Goal: Use online tool/utility: Utilize a website feature to perform a specific function

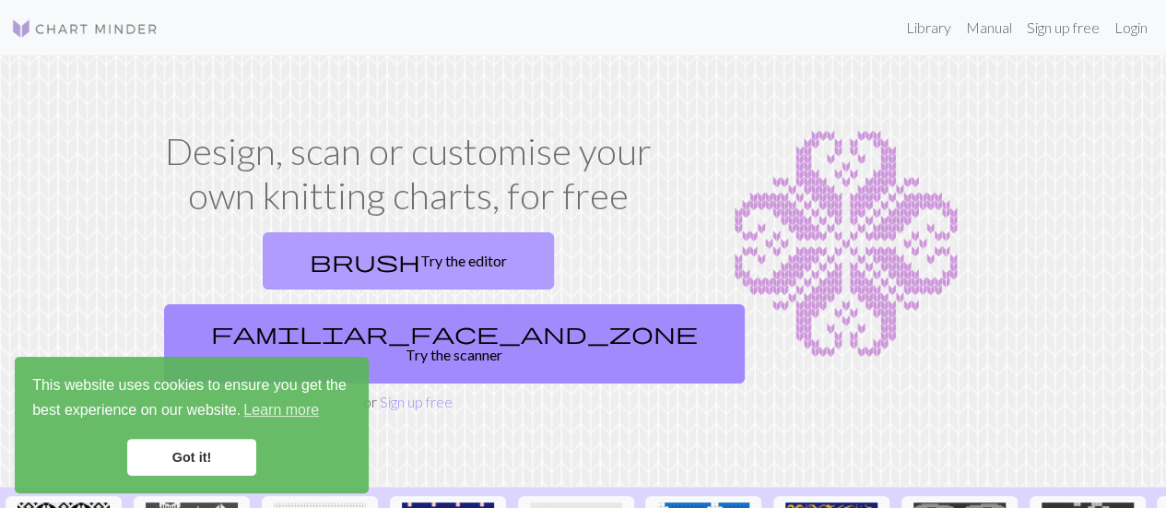
click at [292, 258] on link "brush Try the editor" at bounding box center [408, 260] width 291 height 57
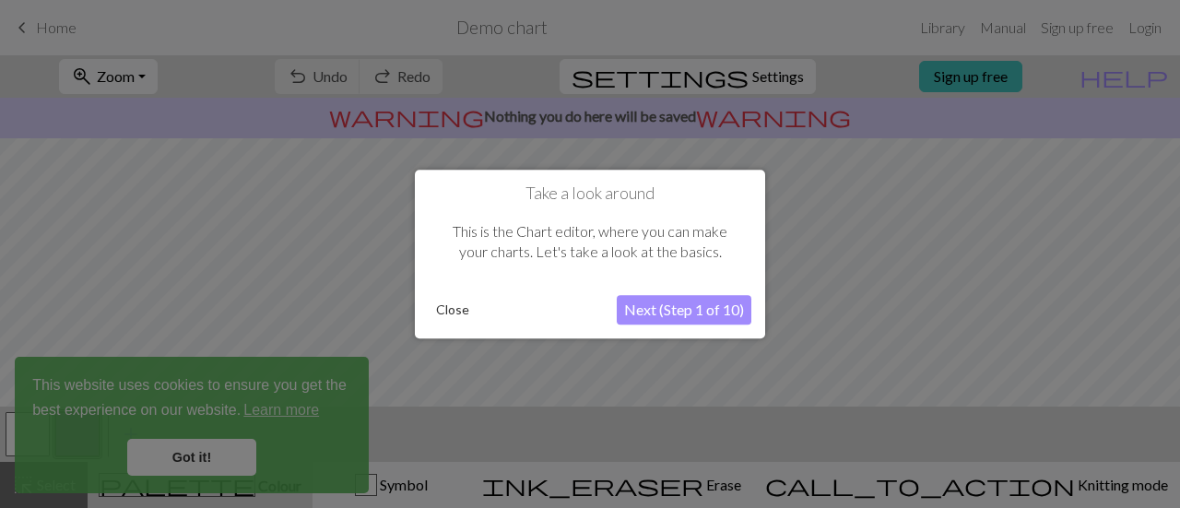
click at [452, 303] on button "Close" at bounding box center [453, 310] width 48 height 28
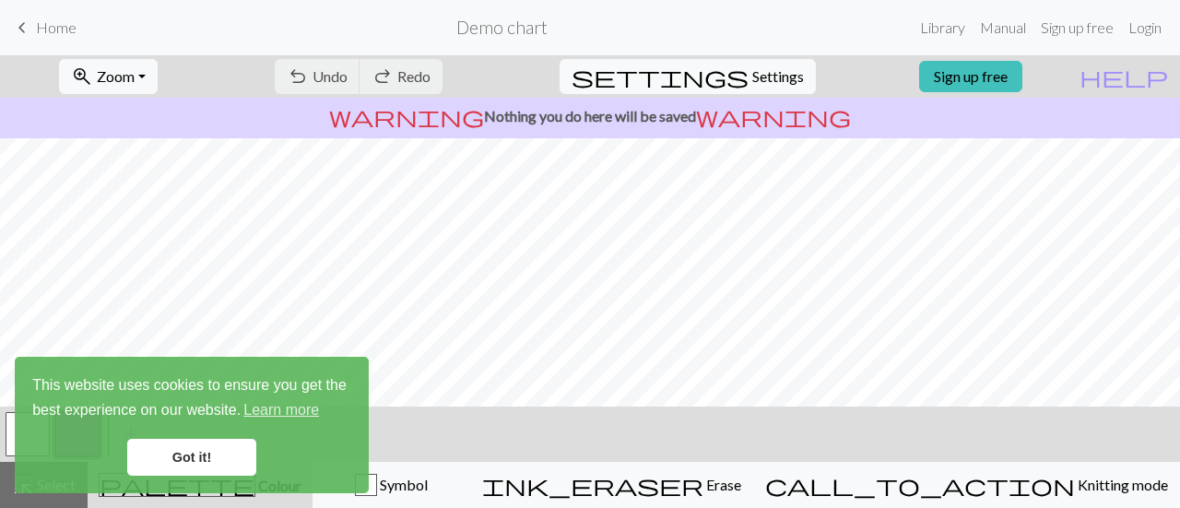
click at [181, 455] on link "Got it!" at bounding box center [191, 457] width 129 height 37
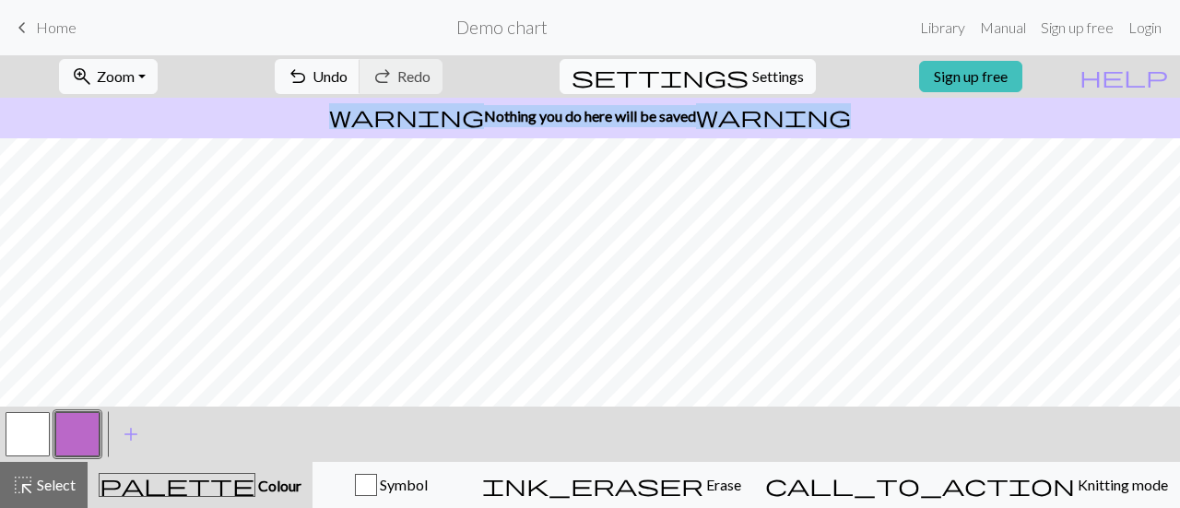
drag, startPoint x: 751, startPoint y: 100, endPoint x: 744, endPoint y: 79, distance: 22.2
click at [744, 79] on form "zoom_in Zoom Zoom Fit all Fit width Fit height 50% 100% 150% 200% undo Undo Und…" at bounding box center [590, 96] width 1180 height 83
click at [752, 79] on span "Settings" at bounding box center [778, 76] width 52 height 22
select select "aran"
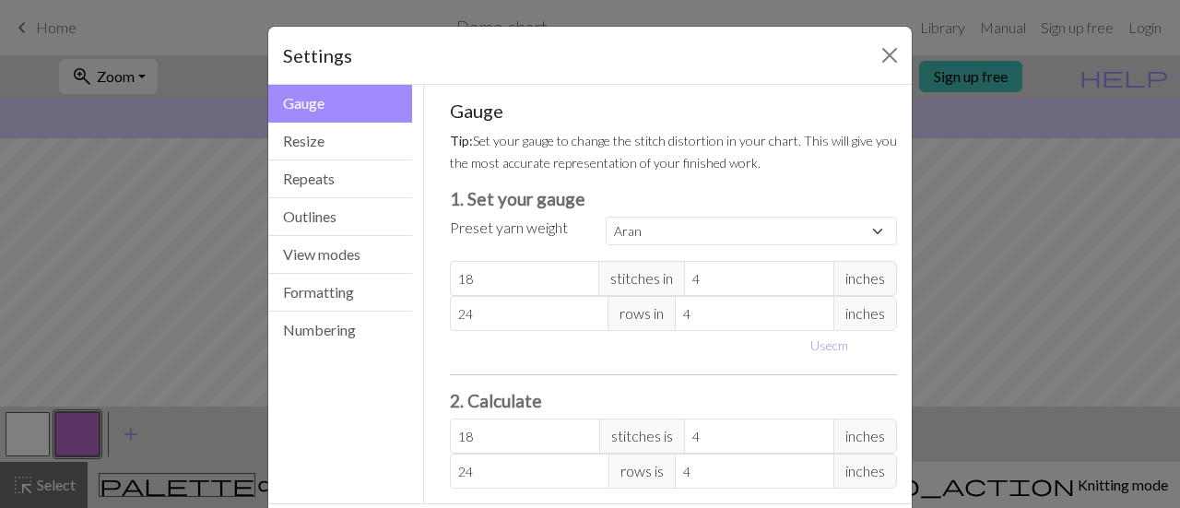
click at [175, 330] on div "Settings Gauge Gauge Resize Repeats Outlines View modes Formatting Numbering Ga…" at bounding box center [590, 254] width 1180 height 508
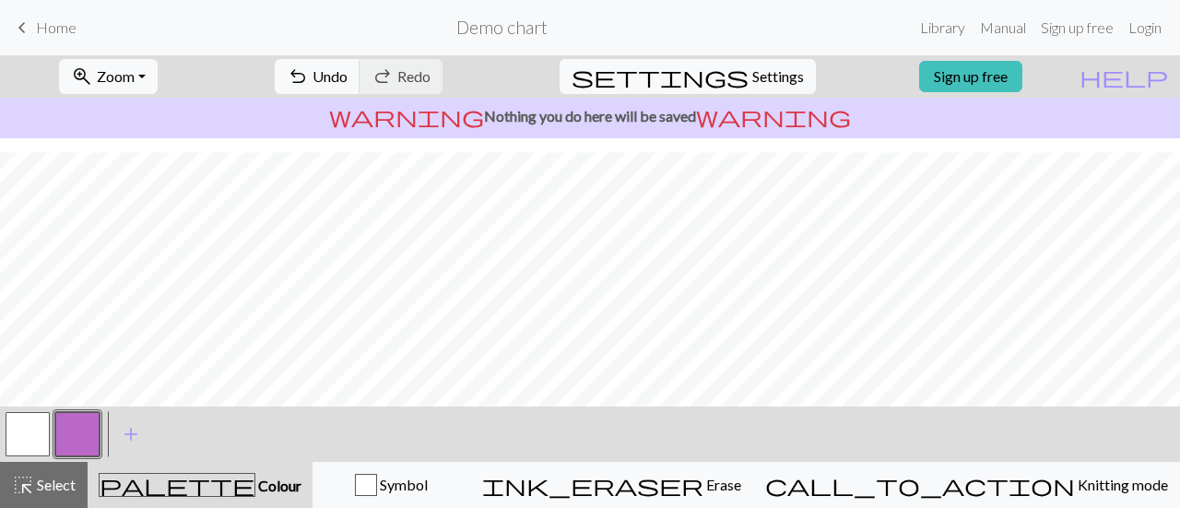
scroll to position [418, 0]
click at [348, 73] on span "Undo" at bounding box center [330, 76] width 35 height 18
click at [408, 73] on div "undo Undo Undo redo Redo Redo" at bounding box center [358, 76] width 195 height 42
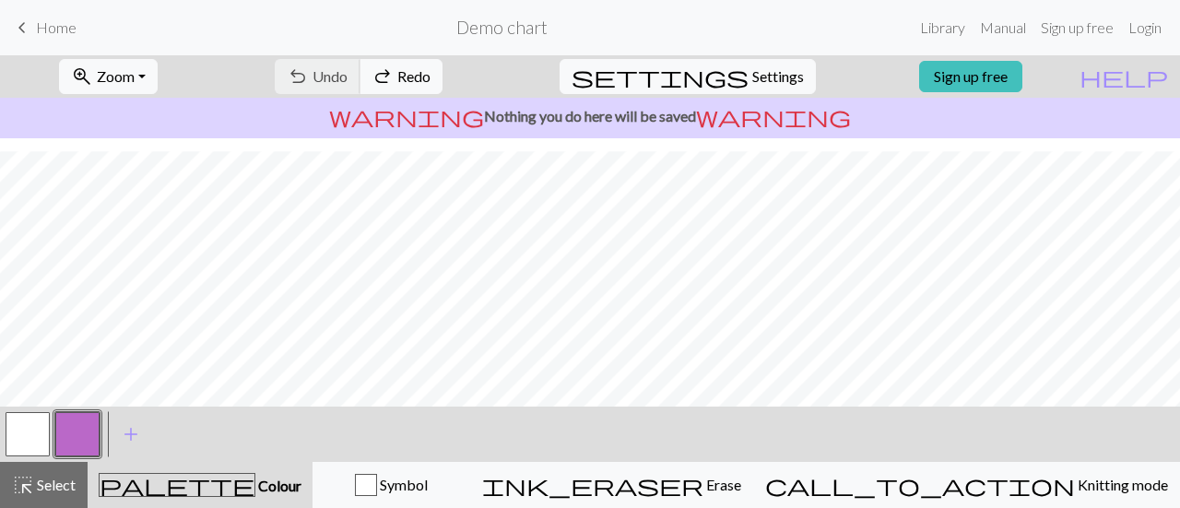
click at [408, 73] on div "undo Undo Undo redo Redo Redo" at bounding box center [358, 76] width 195 height 42
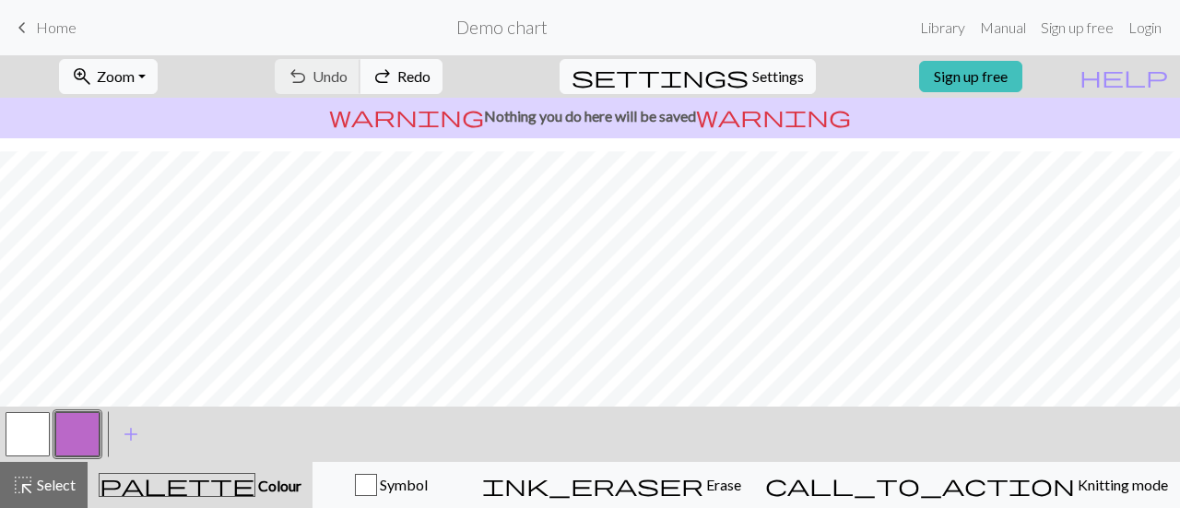
click at [408, 73] on div "undo Undo Undo redo Redo Redo" at bounding box center [358, 76] width 195 height 42
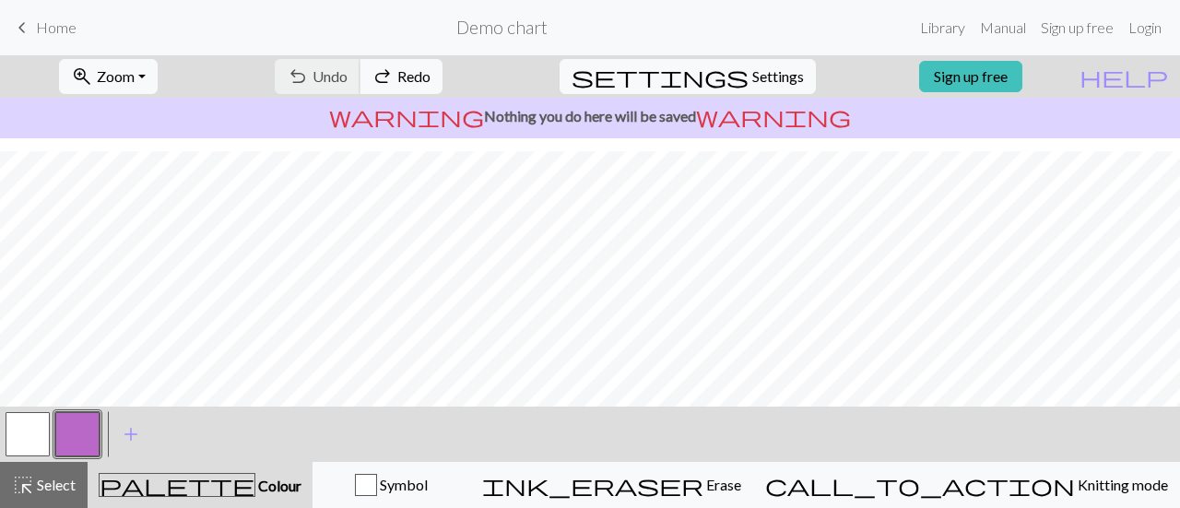
click at [408, 73] on div "undo Undo Undo redo Redo Redo" at bounding box center [358, 76] width 195 height 42
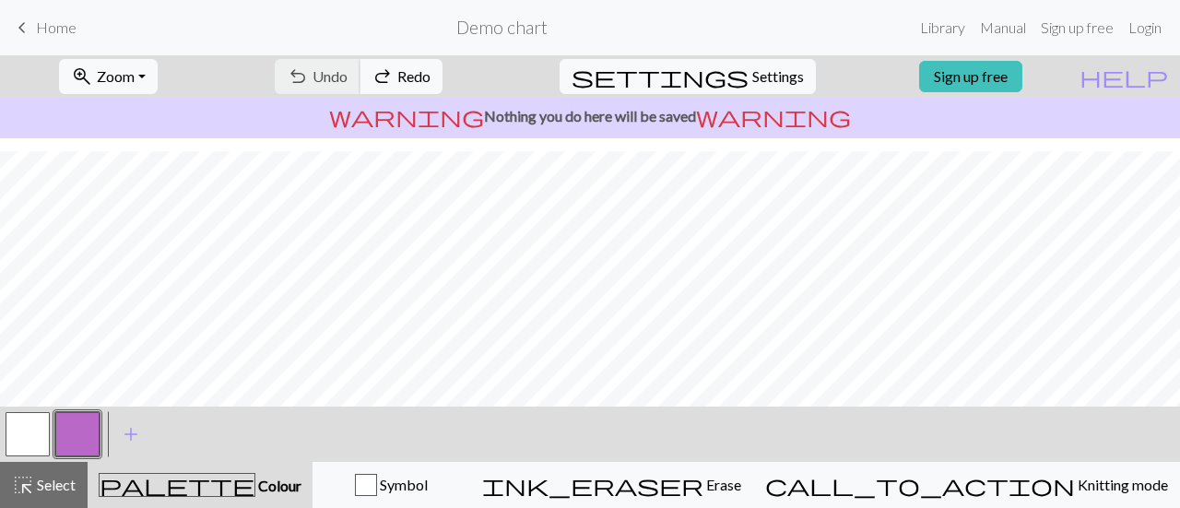
click at [408, 73] on div "undo Undo Undo redo Redo Redo" at bounding box center [358, 76] width 195 height 42
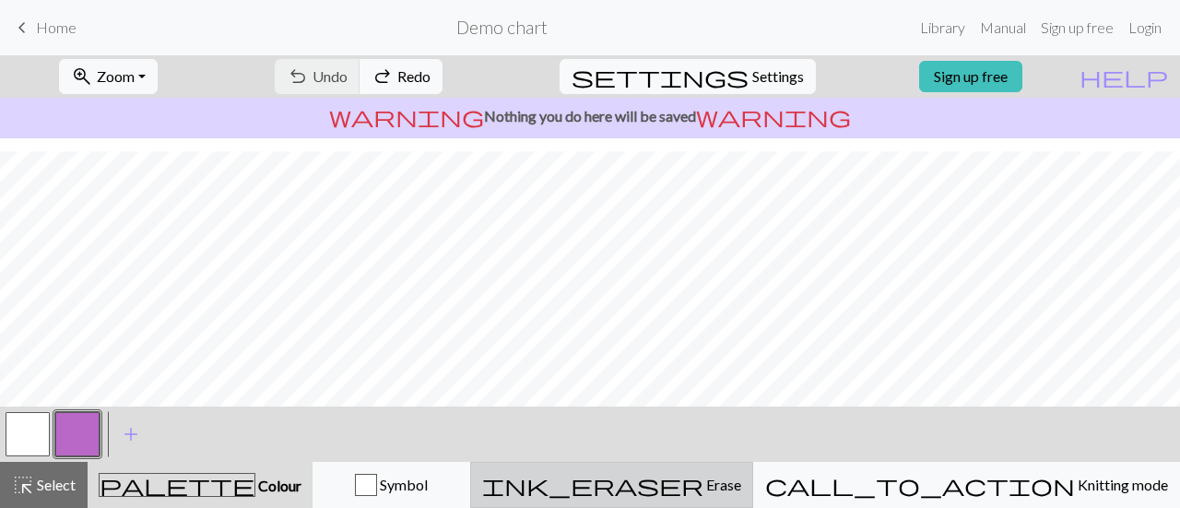
click at [753, 464] on button "ink_eraser Erase Erase" at bounding box center [611, 485] width 283 height 46
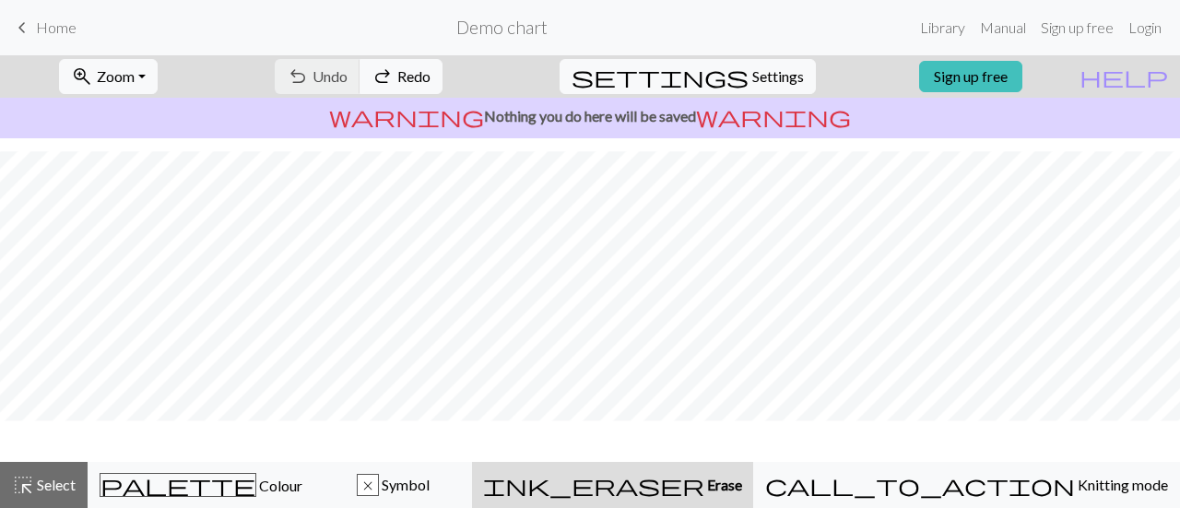
scroll to position [362, 0]
click at [457, 14] on form "Demo chart" at bounding box center [501, 27] width 821 height 36
